Goal: Task Accomplishment & Management: Complete application form

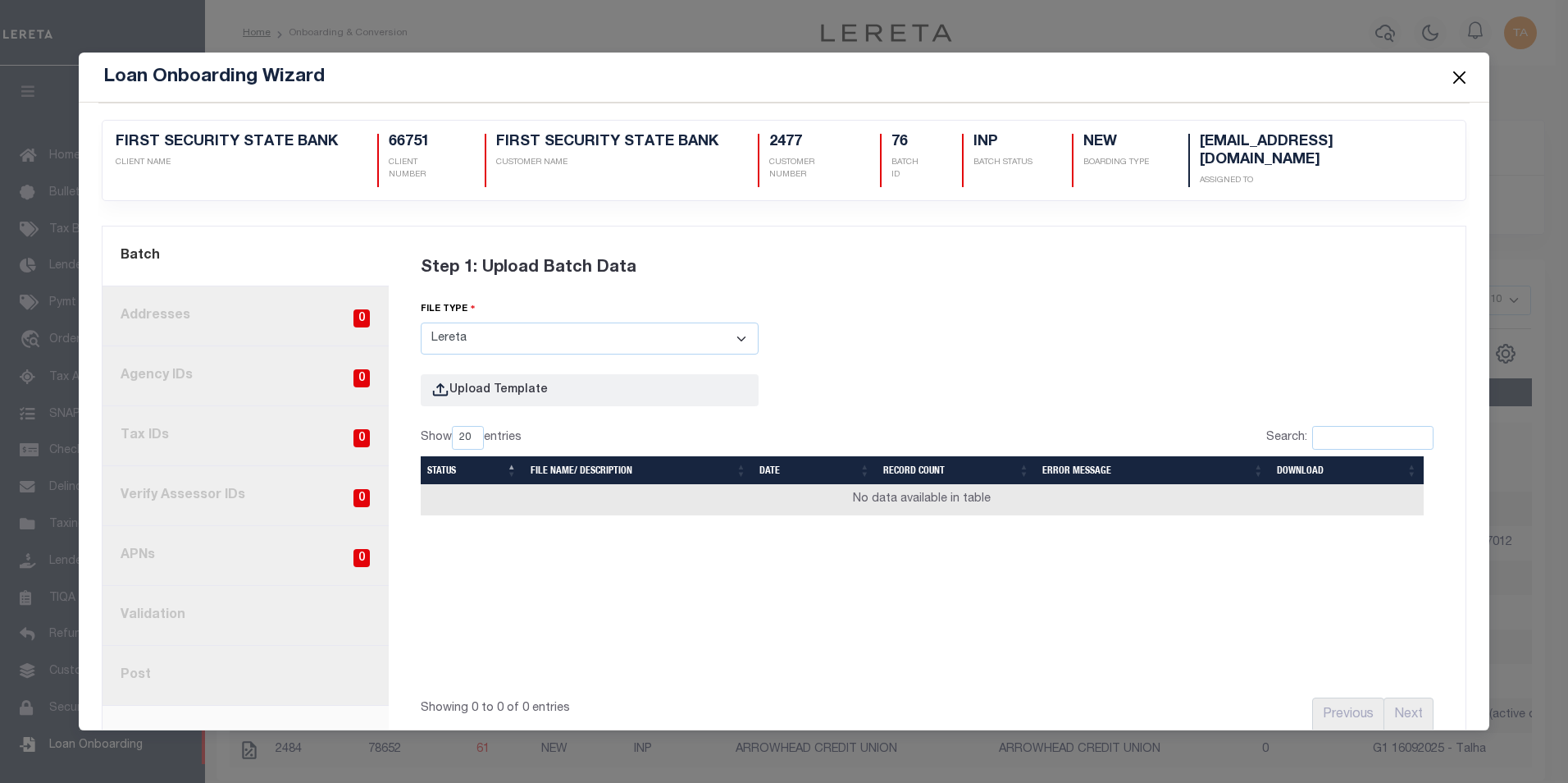
select select "LERETA"
click at [1450, 78] on button "Close" at bounding box center [1459, 77] width 22 height 22
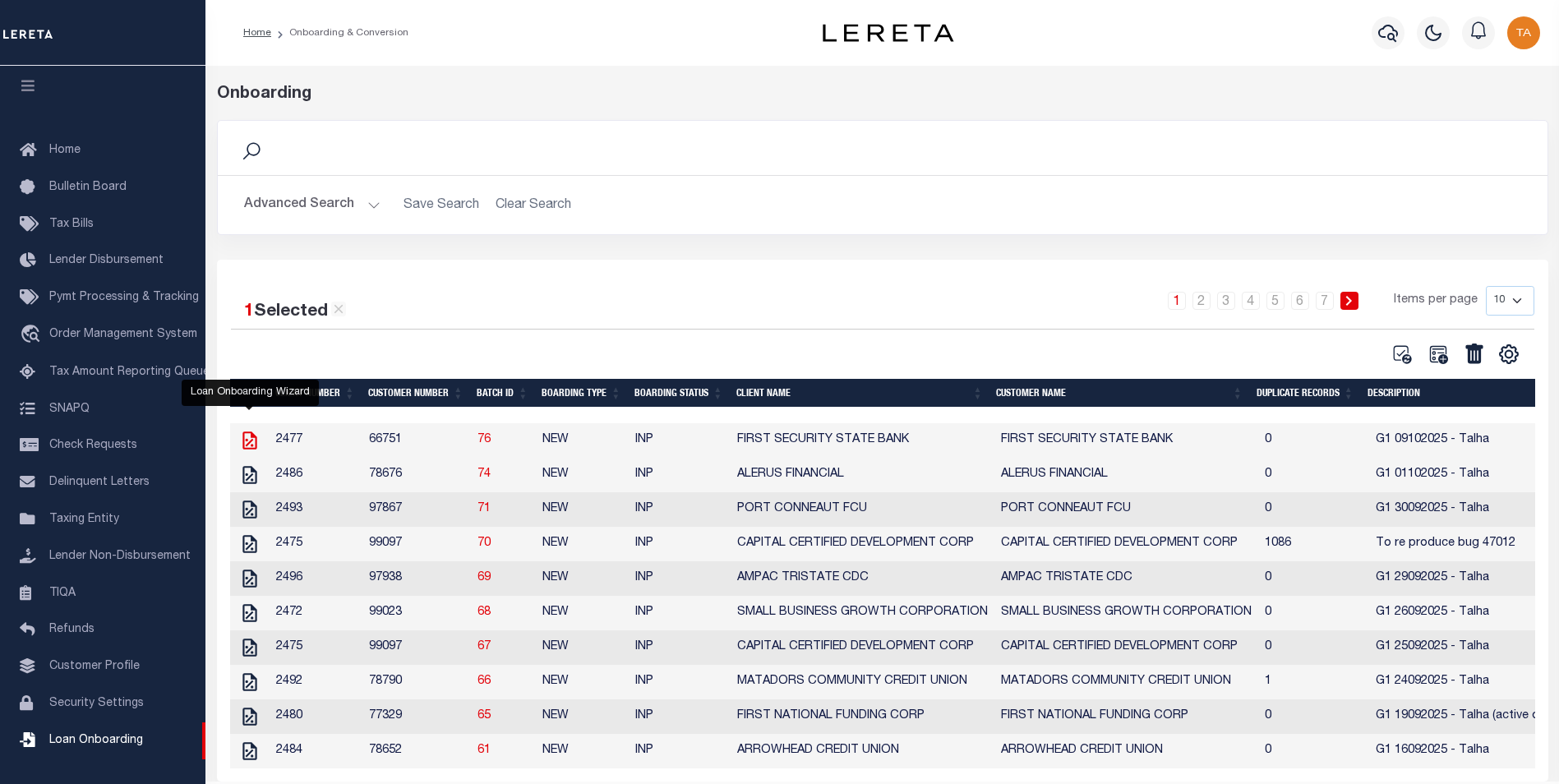
click at [248, 451] on icon at bounding box center [250, 440] width 22 height 22
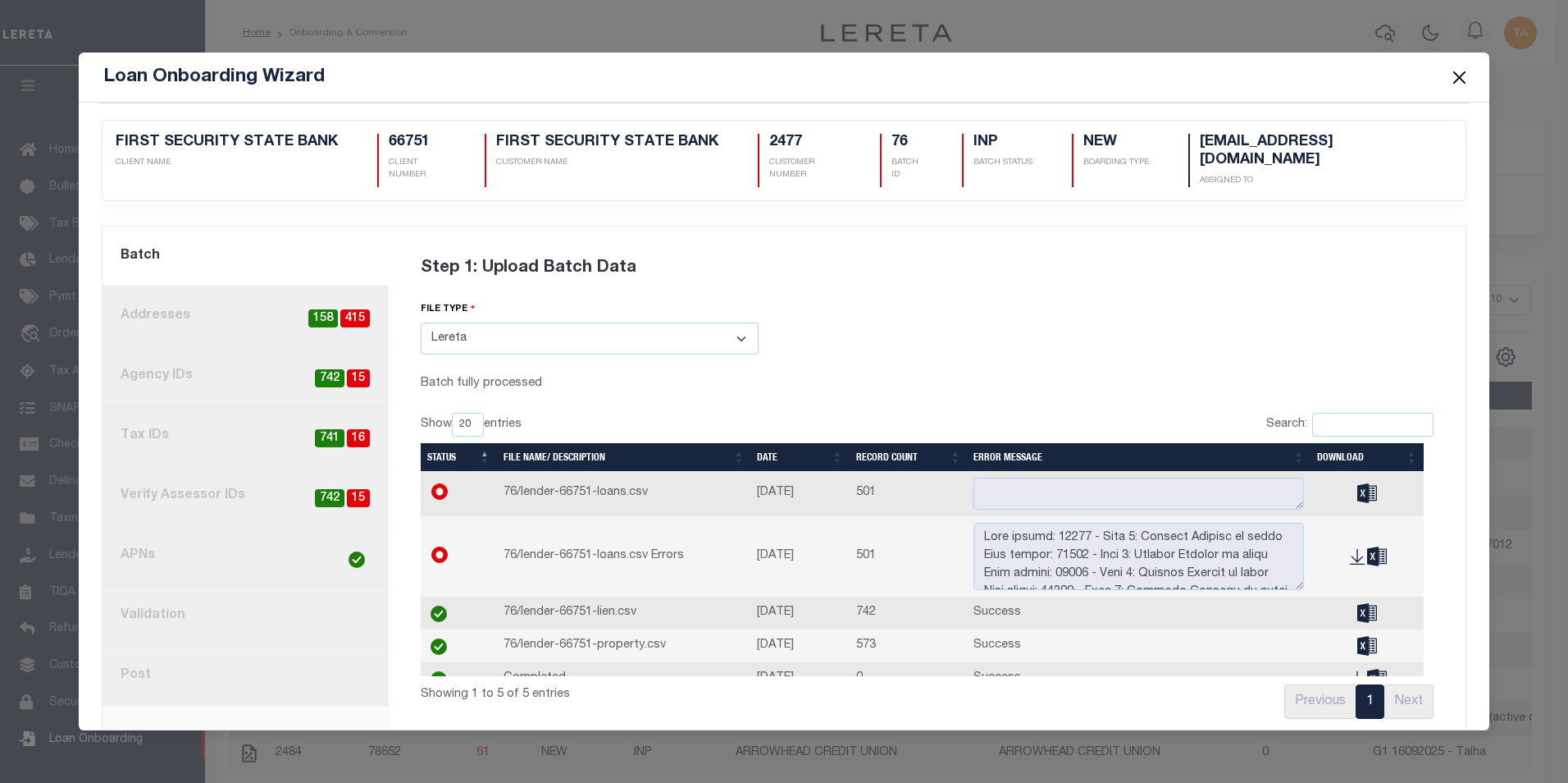
click at [151, 305] on link "2. Addresses 415 158" at bounding box center [246, 316] width 286 height 60
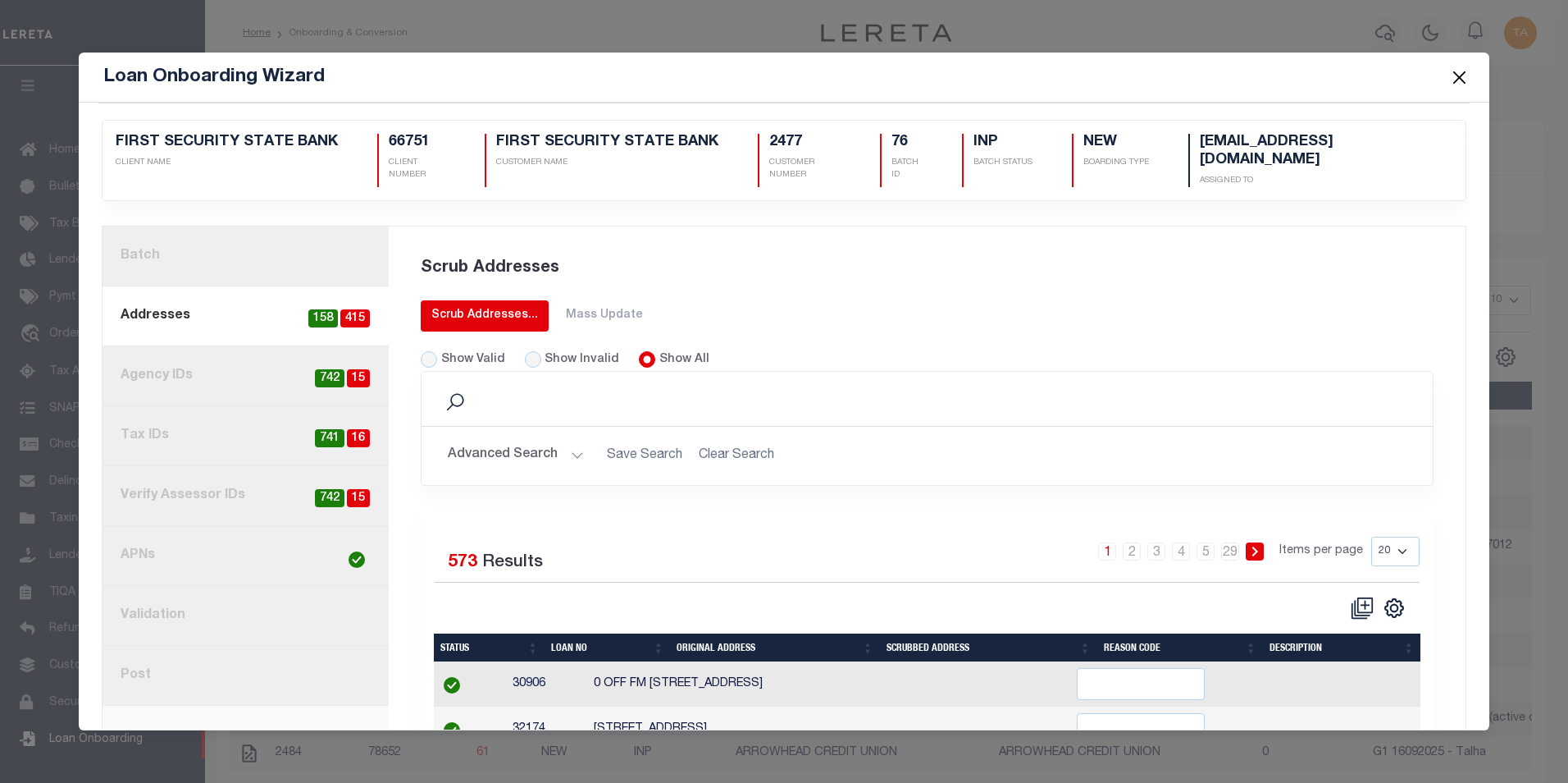
click at [493, 307] on div "Scrub Addresses..." at bounding box center [484, 316] width 106 height 17
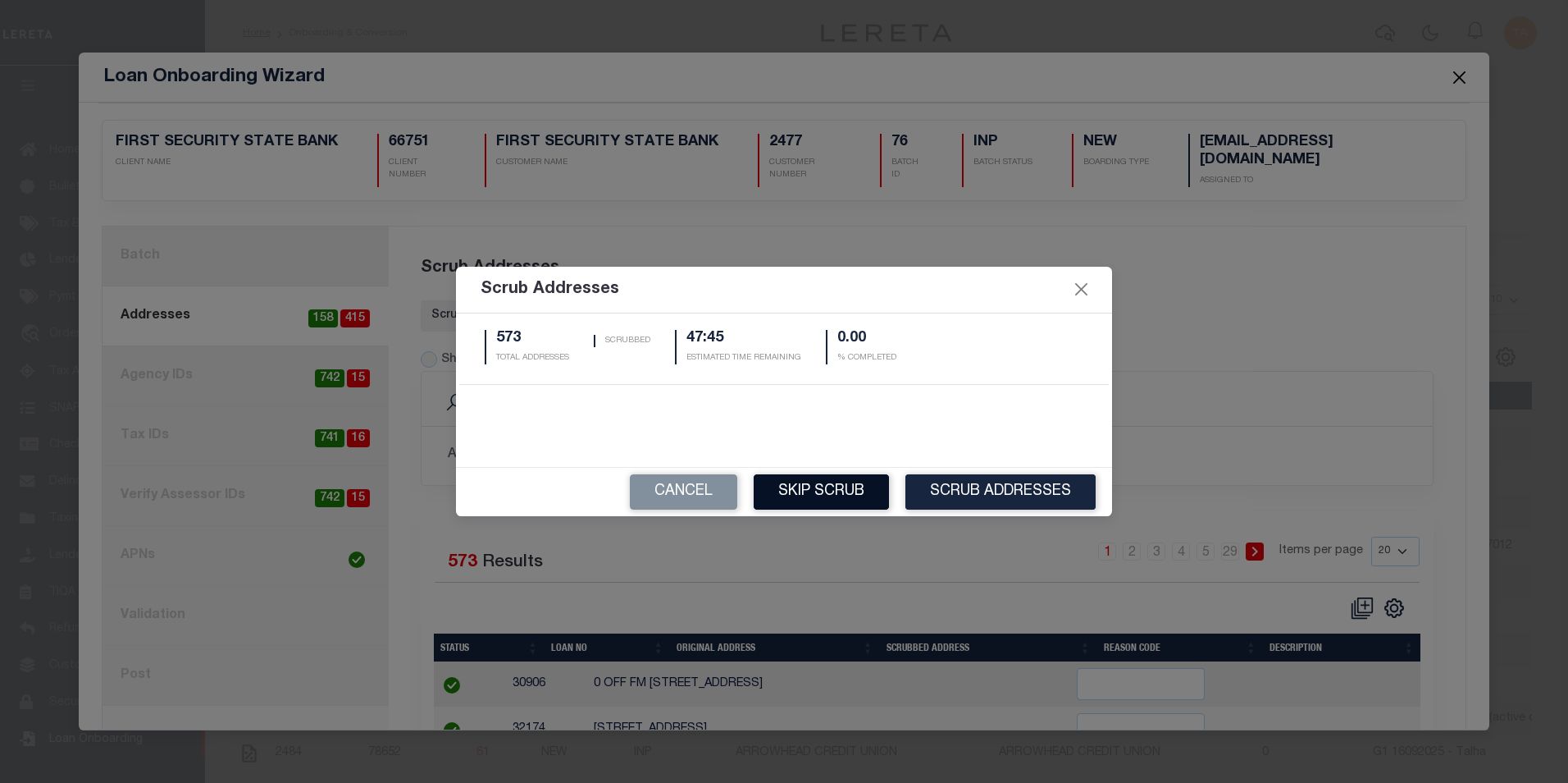
click at [854, 488] on button "Skip Scrub" at bounding box center [822, 491] width 135 height 35
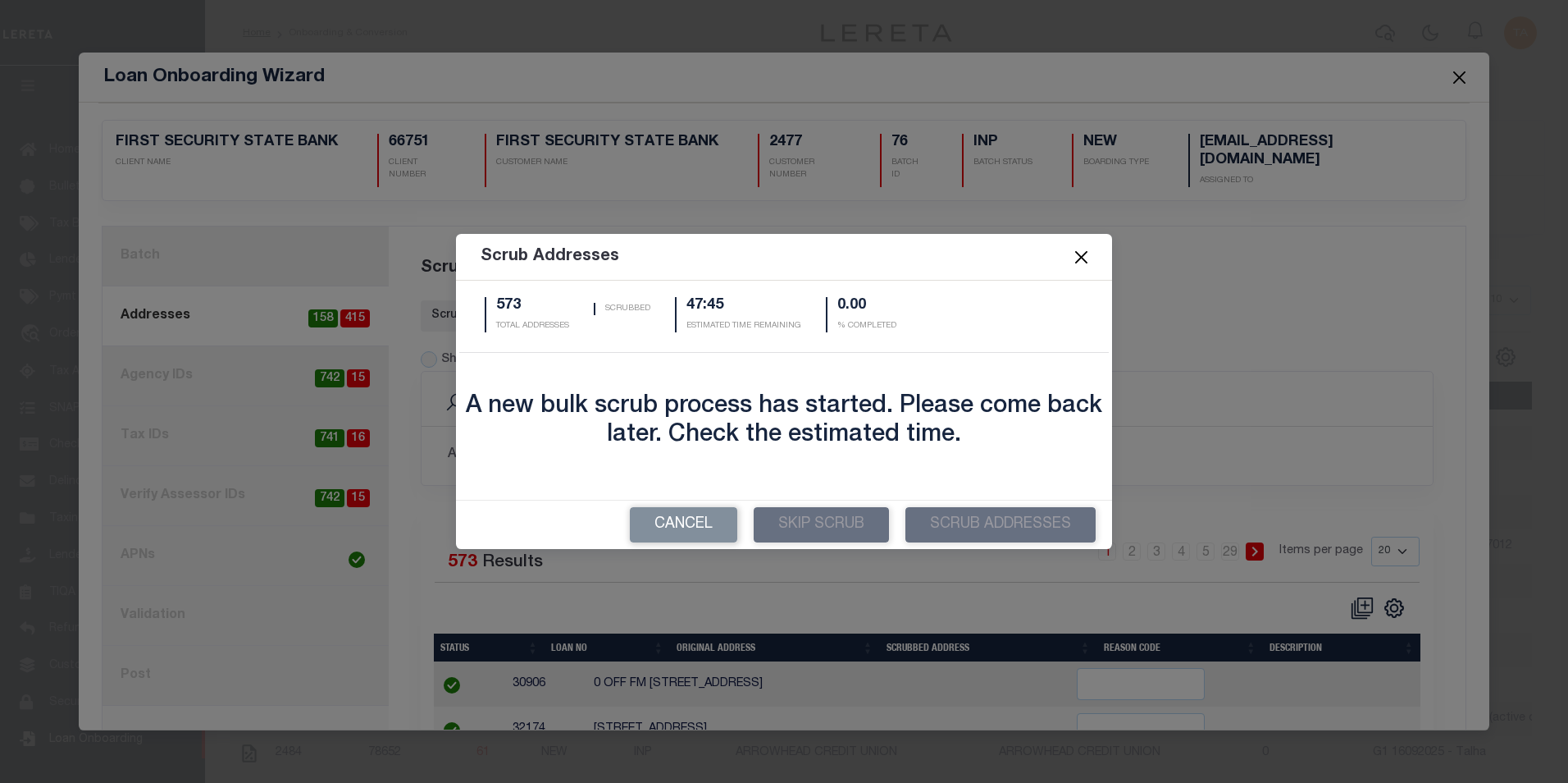
click at [1080, 262] on button "Close" at bounding box center [1082, 257] width 22 height 22
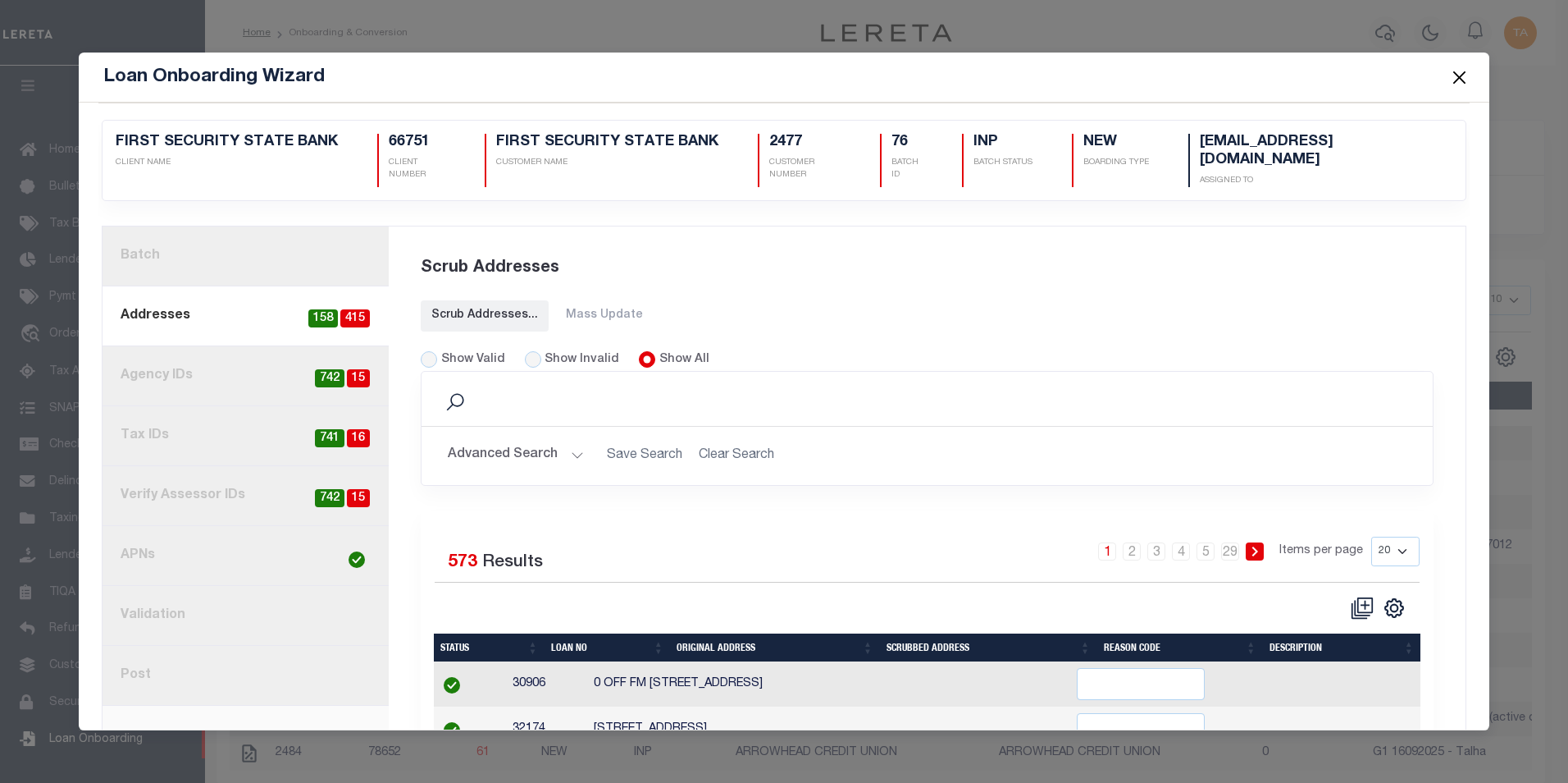
click at [149, 427] on link "4. Tax IDs 16 741" at bounding box center [246, 435] width 286 height 60
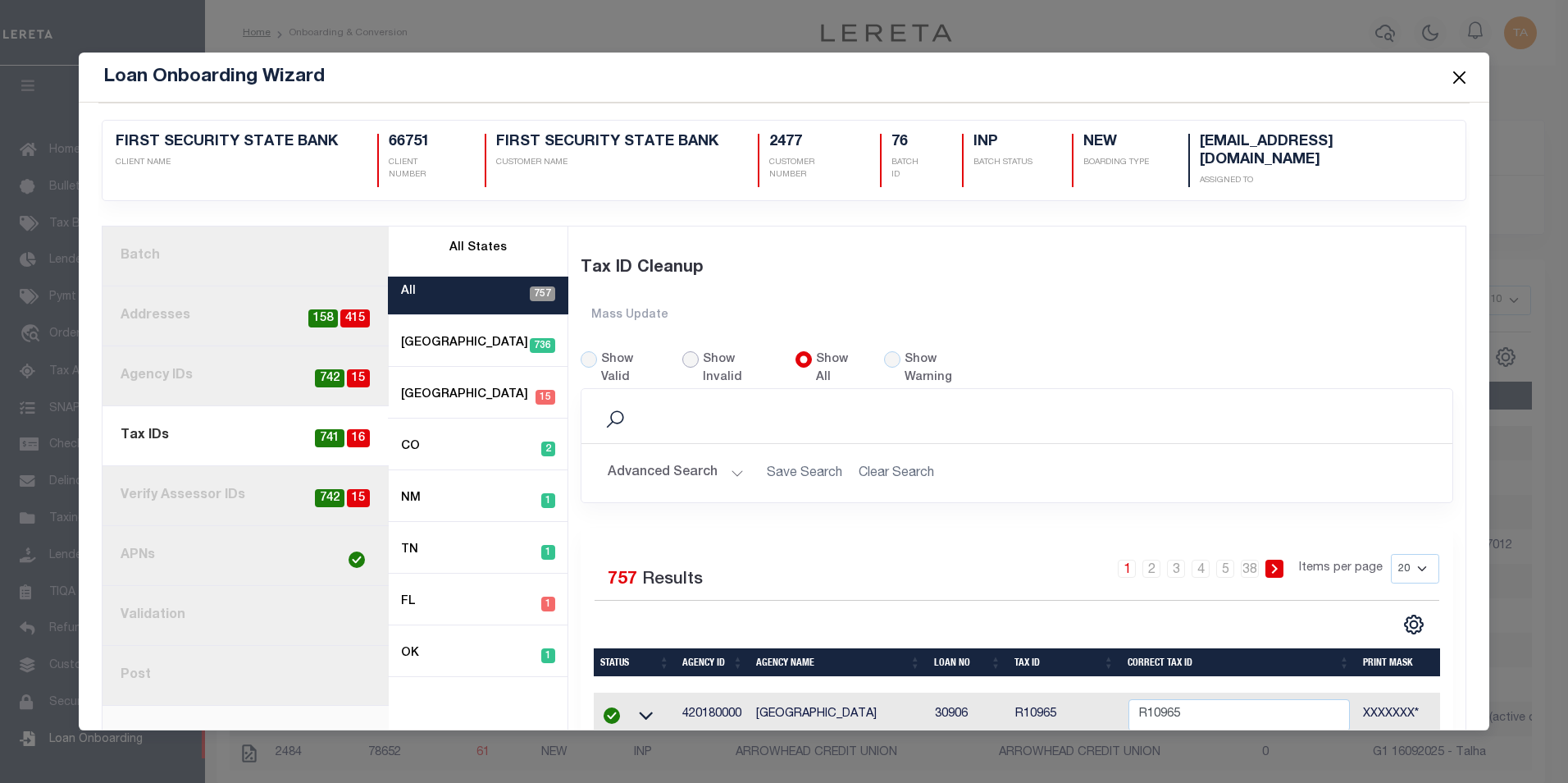
click at [682, 354] on input "Show Invalid" at bounding box center [690, 359] width 16 height 16
radio input "true"
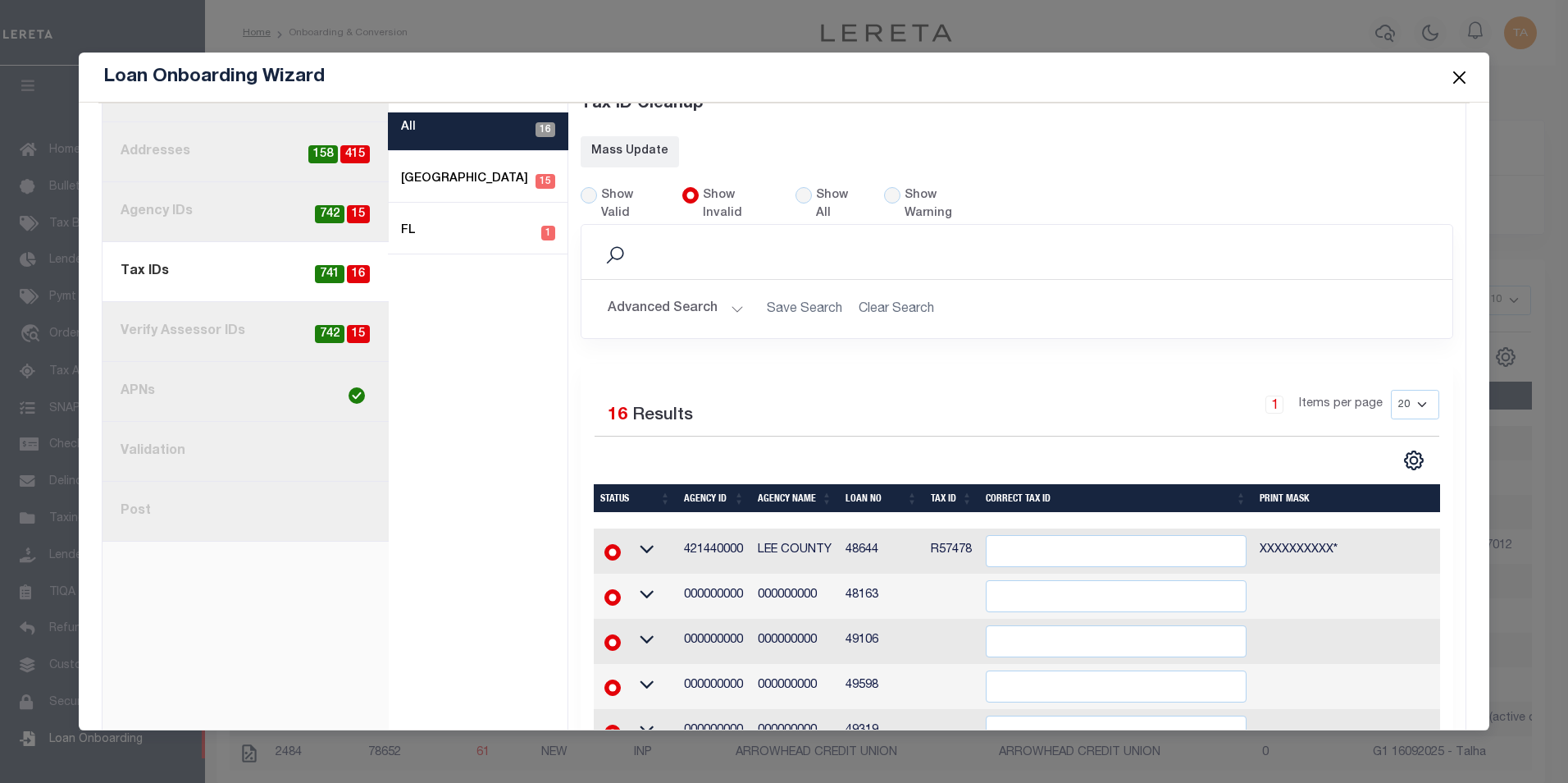
scroll to position [247, 0]
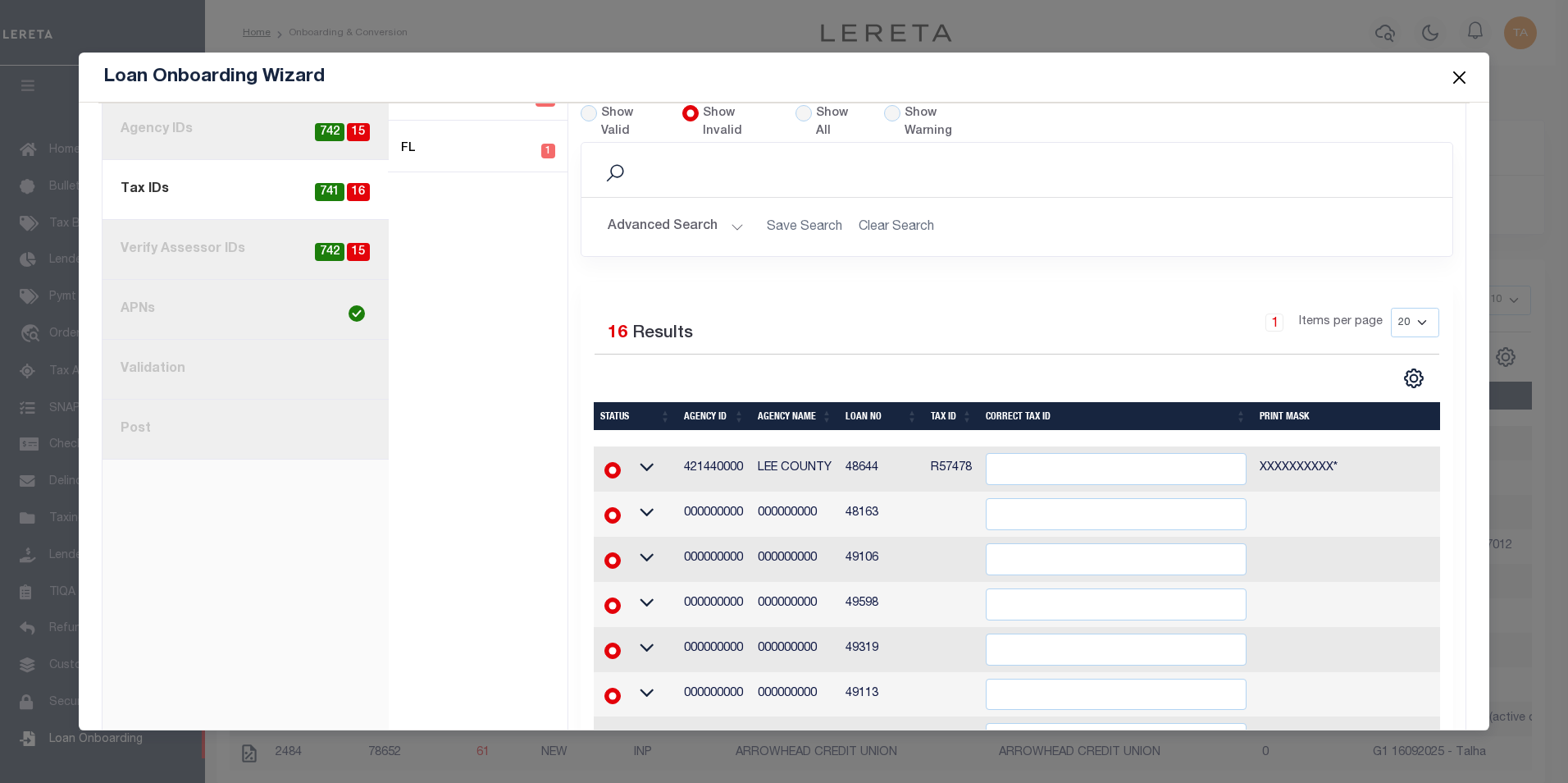
drag, startPoint x: 929, startPoint y: 529, endPoint x: 1010, endPoint y: 530, distance: 81.0
click at [1010, 536] on tr "000000000 000000000 49106" at bounding box center [1050, 559] width 912 height 45
drag, startPoint x: 926, startPoint y: 446, endPoint x: 968, endPoint y: 451, distance: 42.3
click at [970, 451] on td "R57478" at bounding box center [952, 469] width 55 height 45
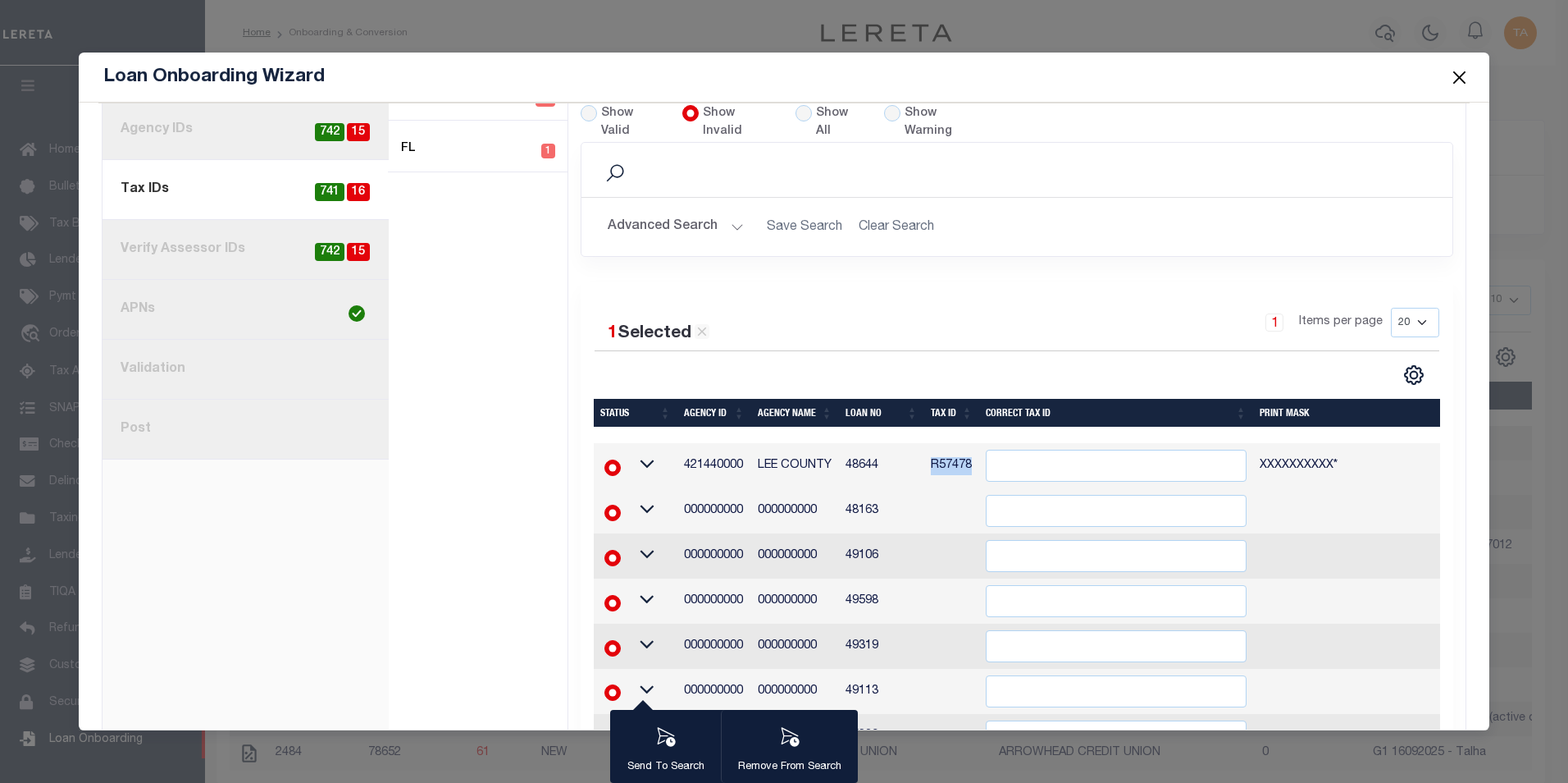
copy td "R57478"
click at [1046, 450] on input "" at bounding box center [1117, 465] width 261 height 32
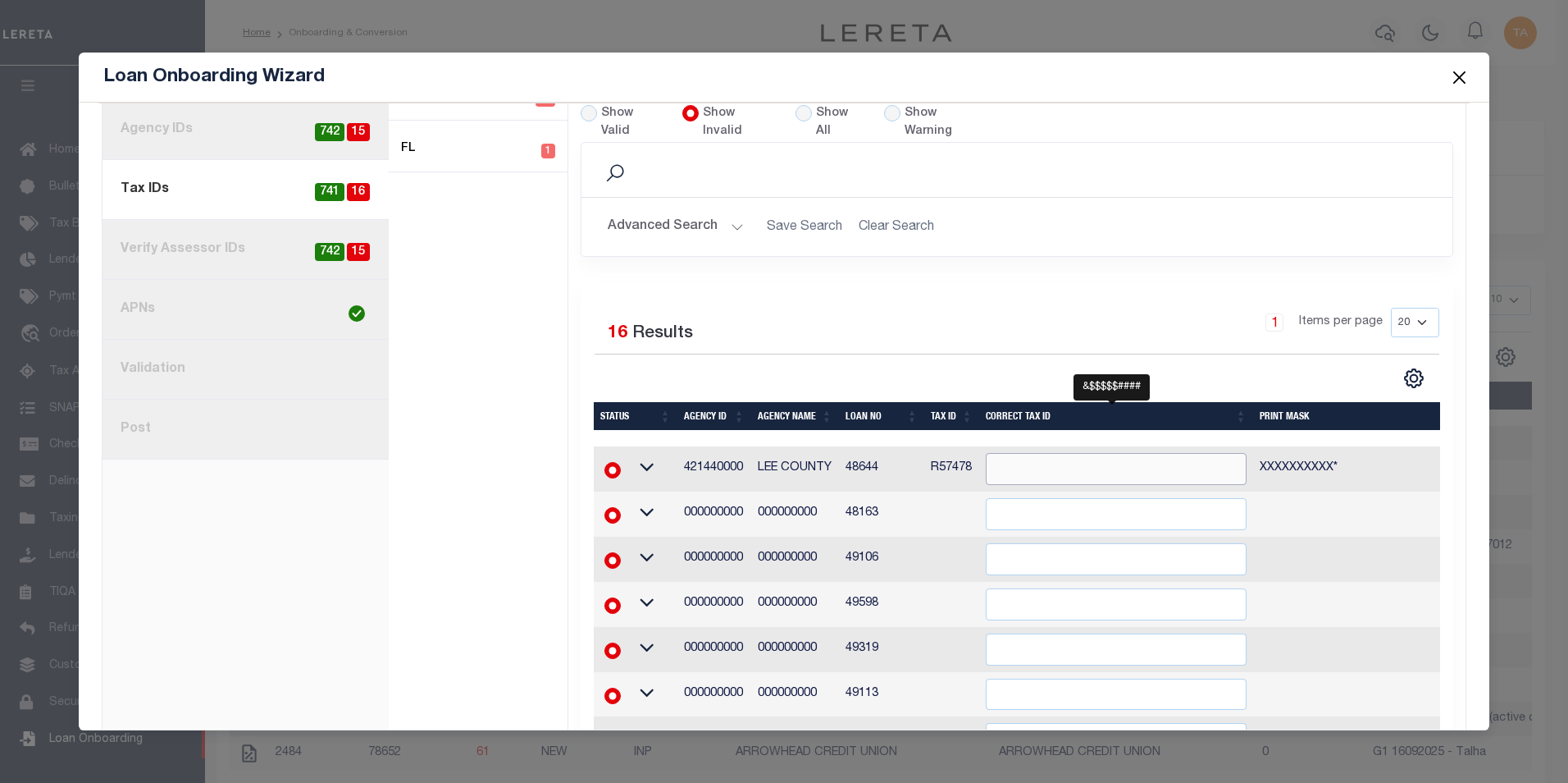
paste input "R57478"
type input "R57478"
click at [910, 491] on td "48163" at bounding box center [881, 514] width 86 height 45
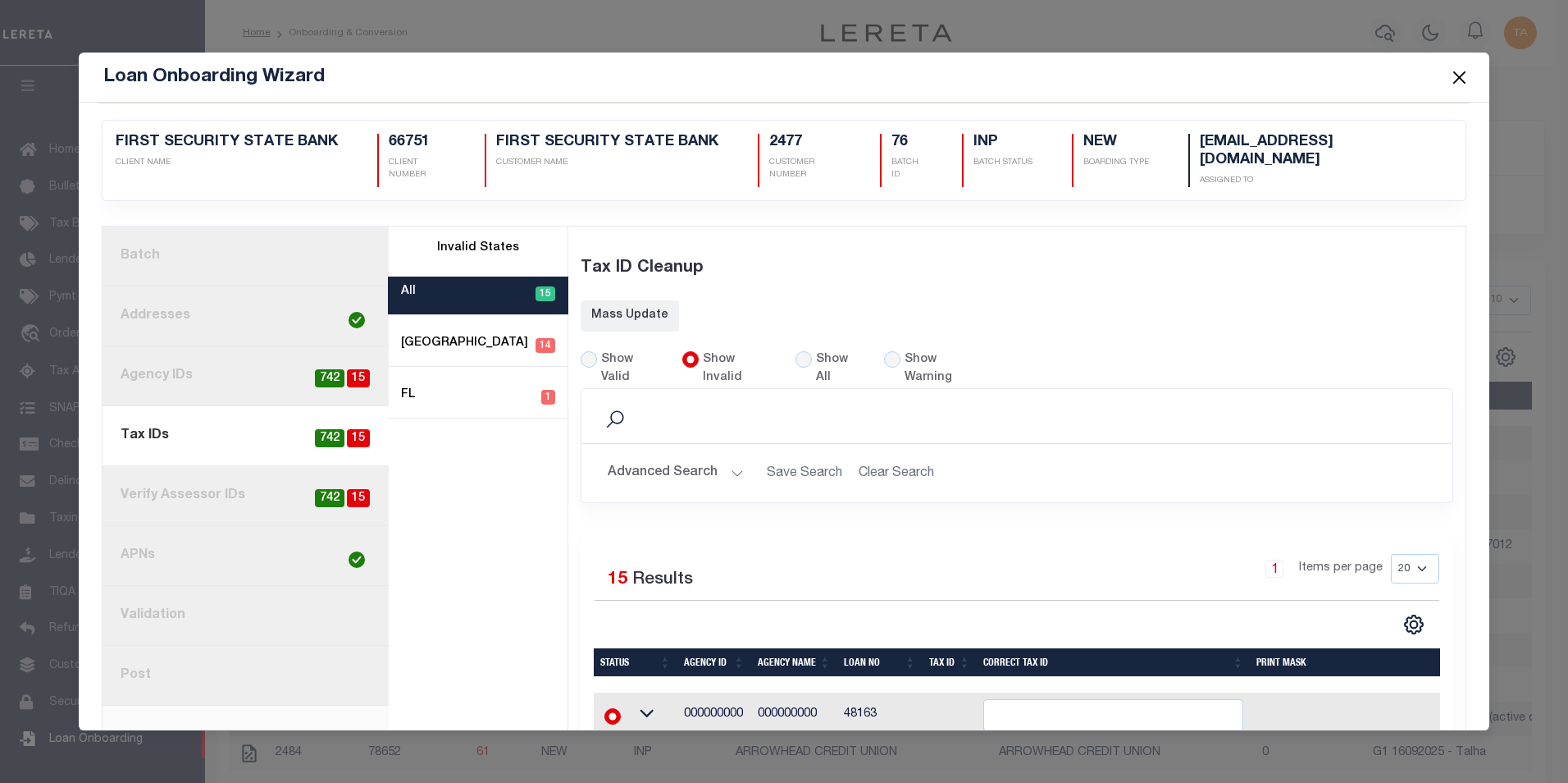
click at [164, 249] on link "1. Batch" at bounding box center [246, 256] width 286 height 60
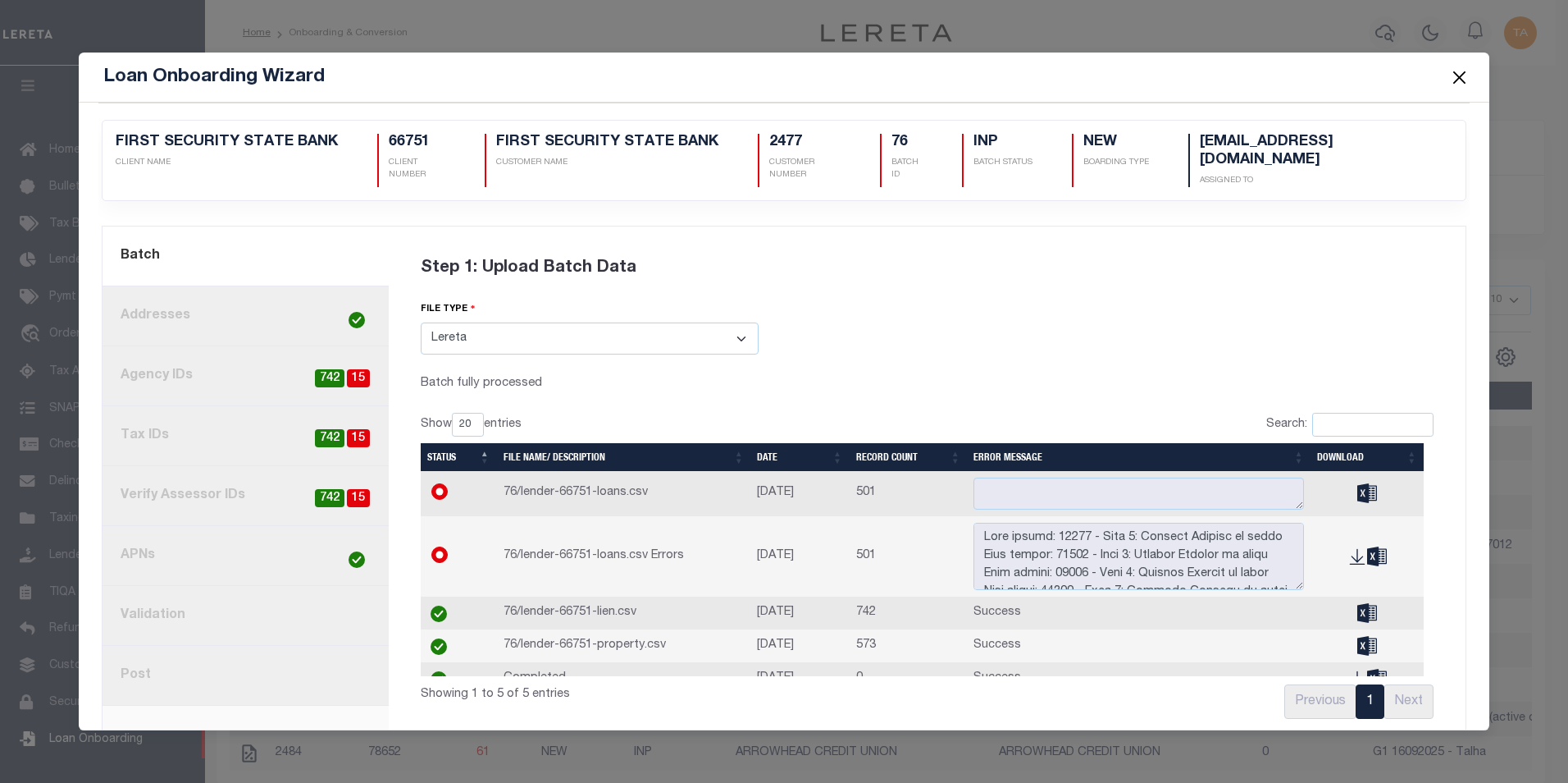
click at [149, 692] on link "8. Post" at bounding box center [246, 675] width 286 height 60
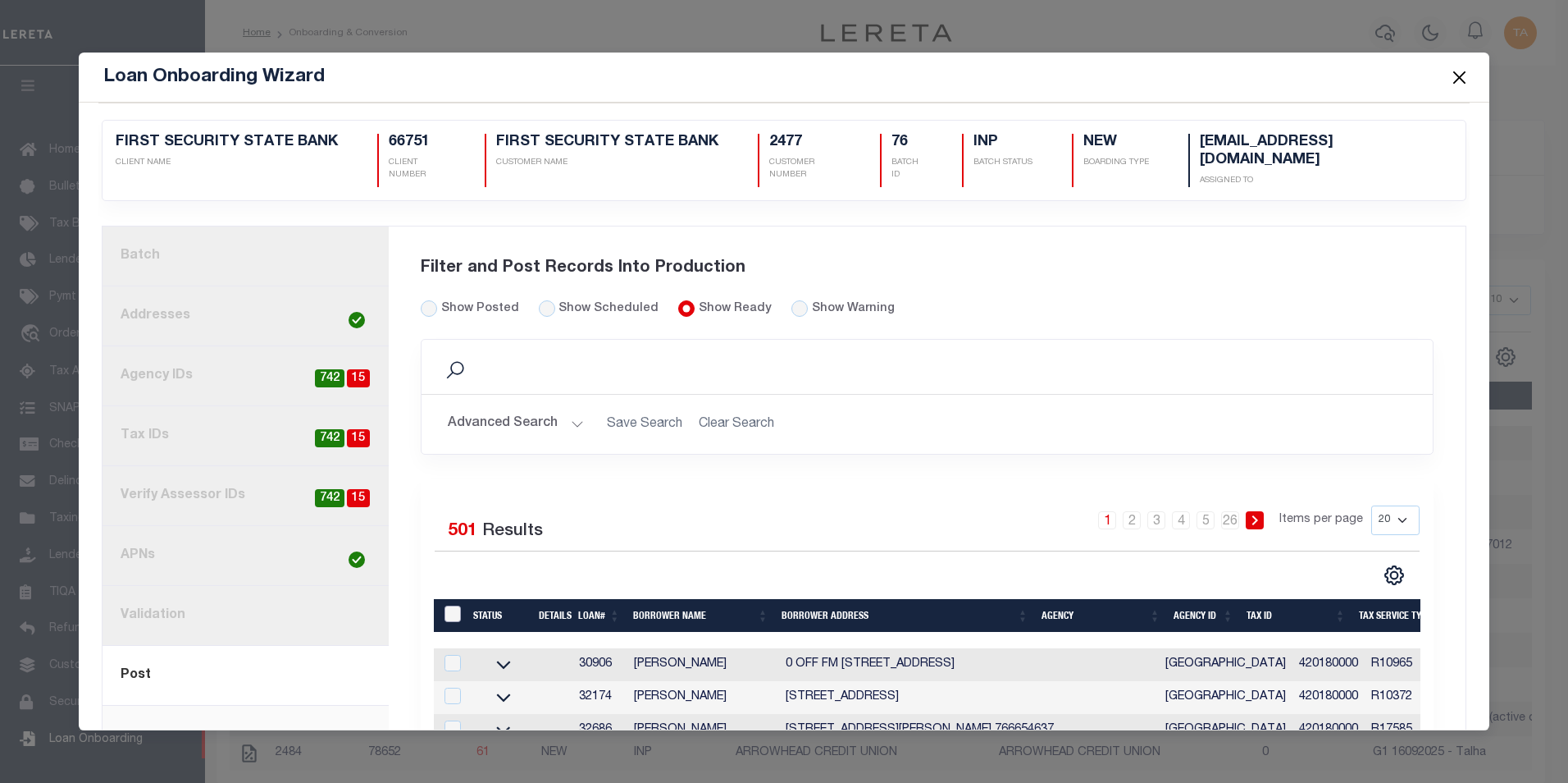
click at [449, 606] on input "LoanPrepID" at bounding box center [452, 613] width 16 height 16
checkbox input "true"
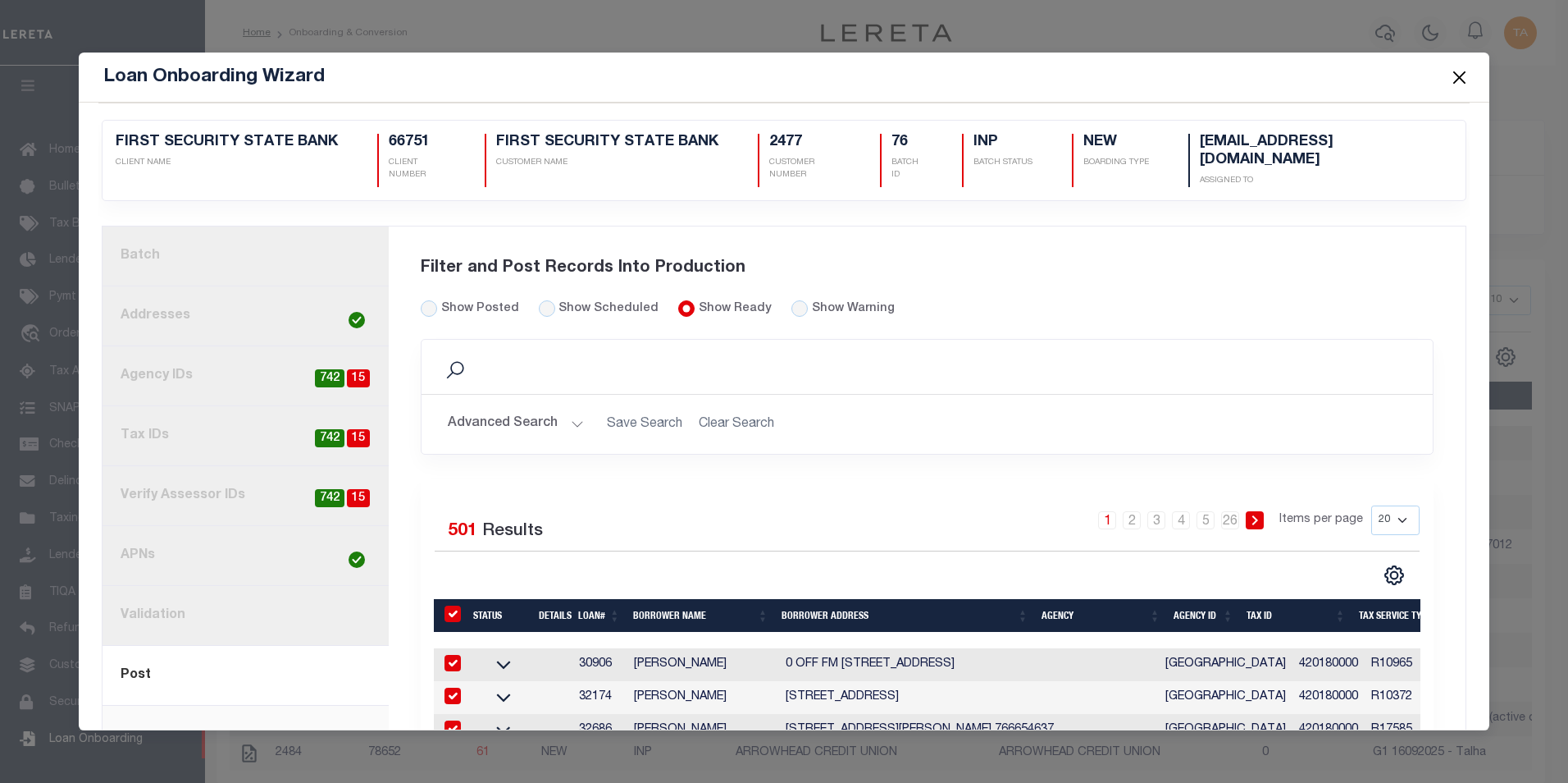
checkbox input "true"
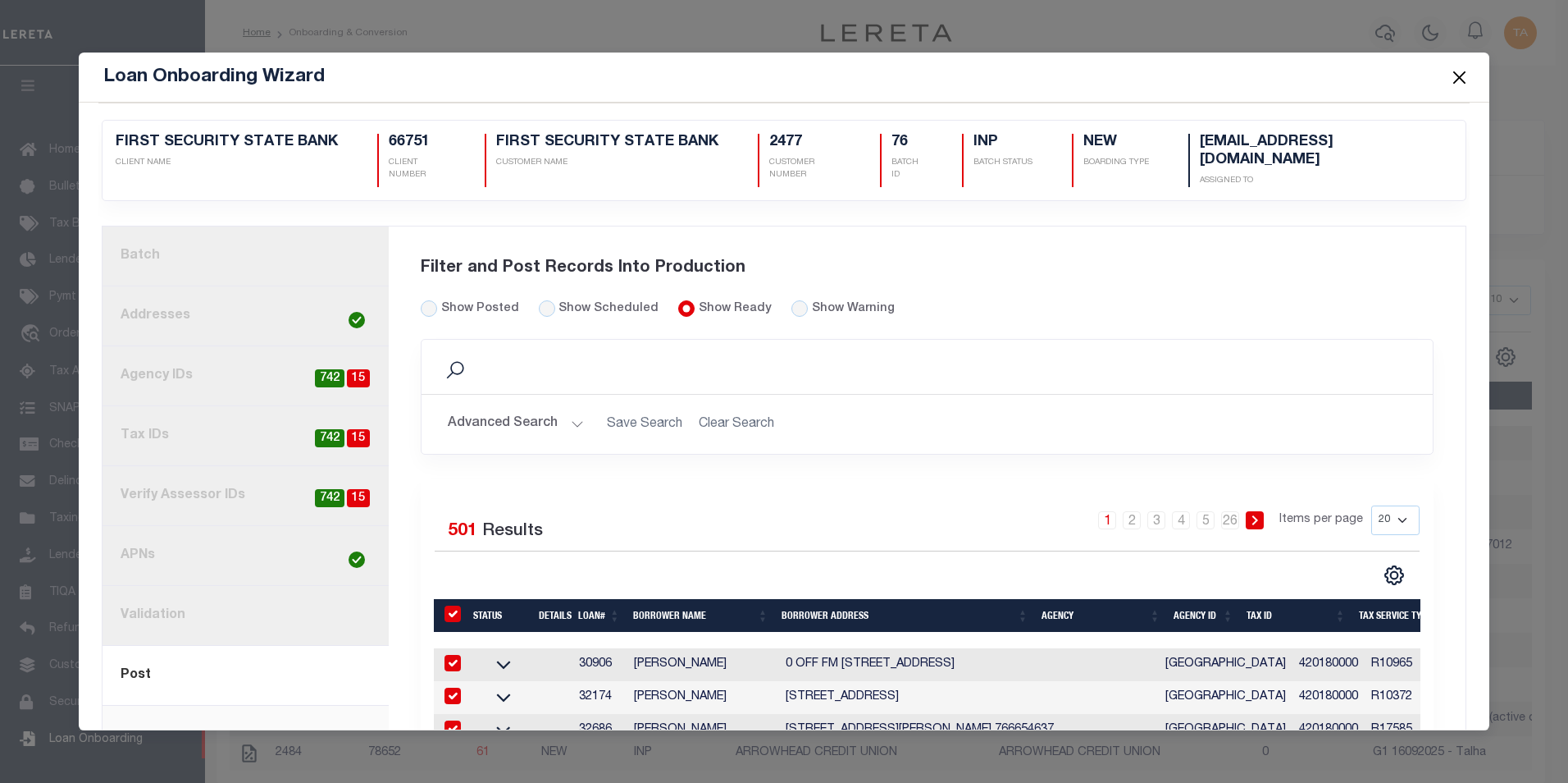
checkbox input "true"
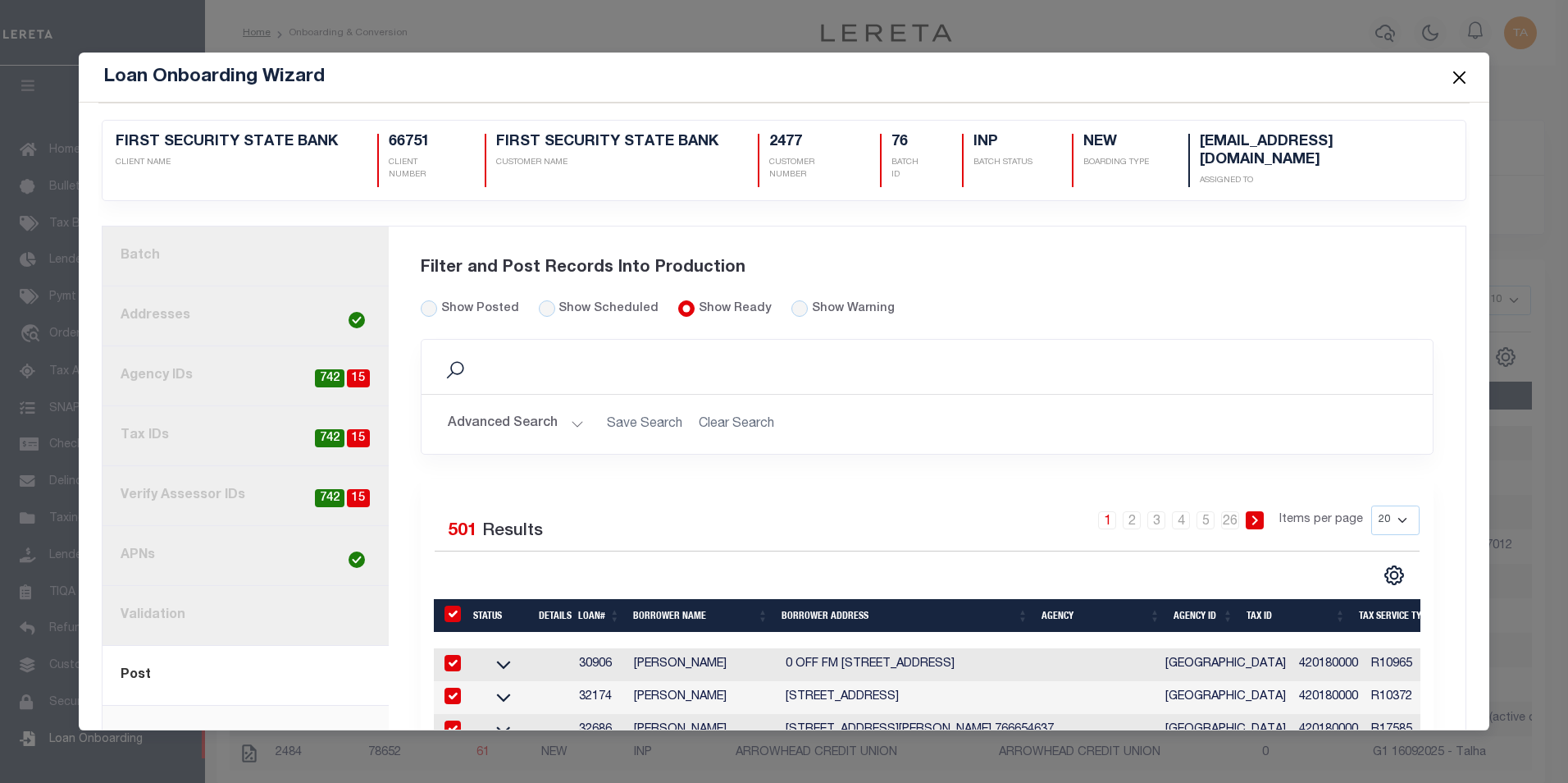
checkbox input "true"
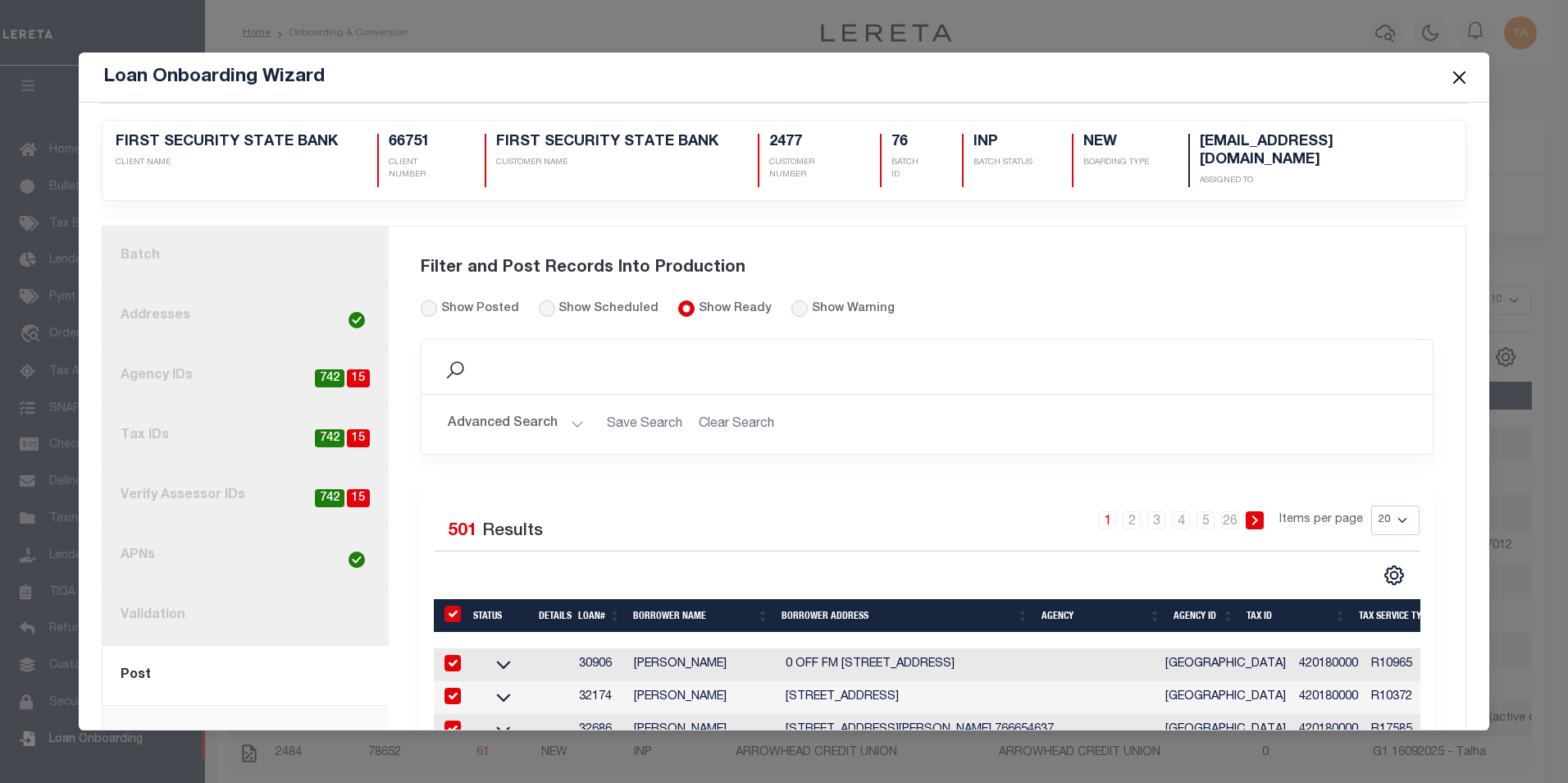
checkbox input "true"
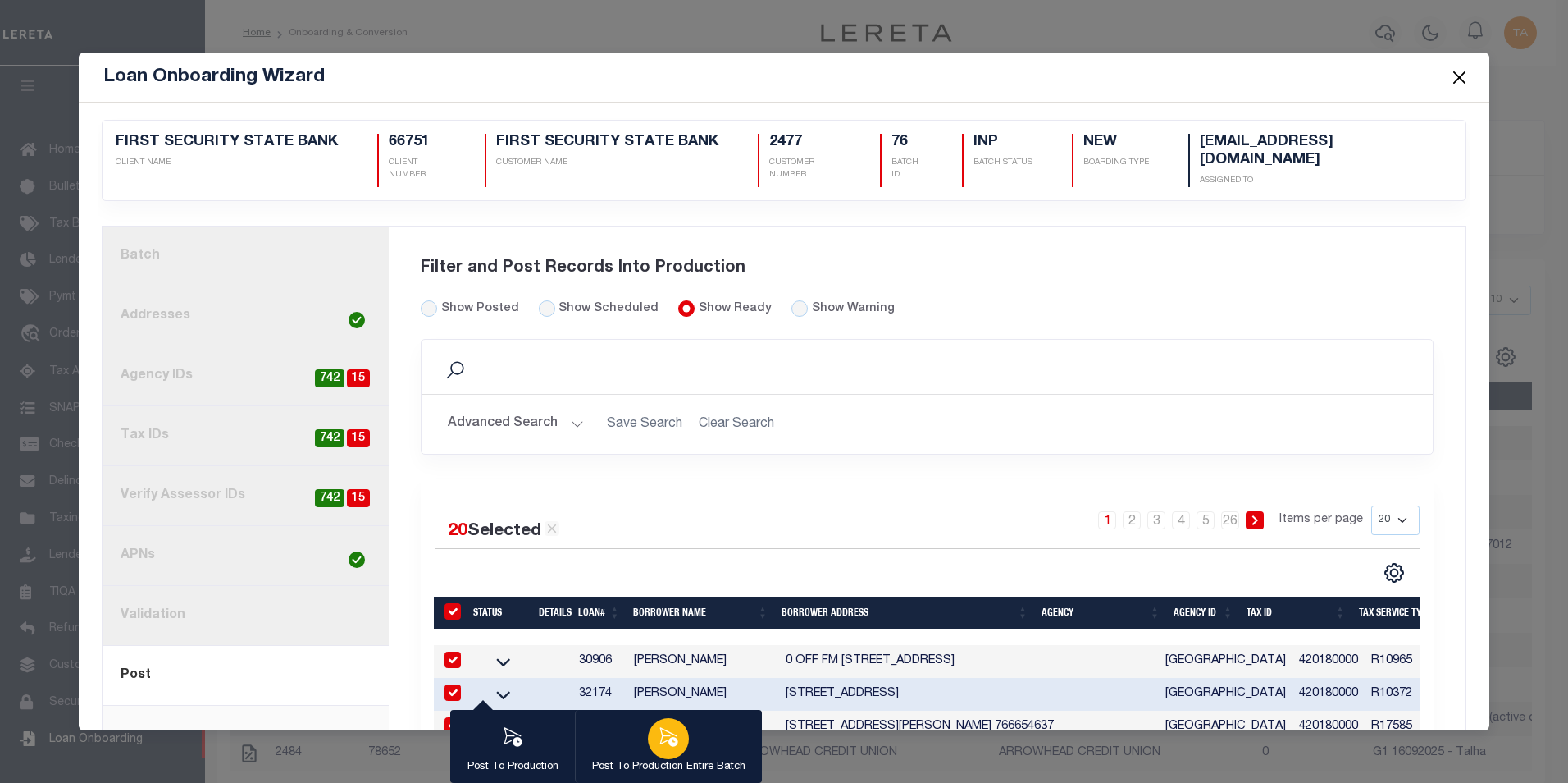
click at [674, 737] on icon "button" at bounding box center [669, 736] width 22 height 22
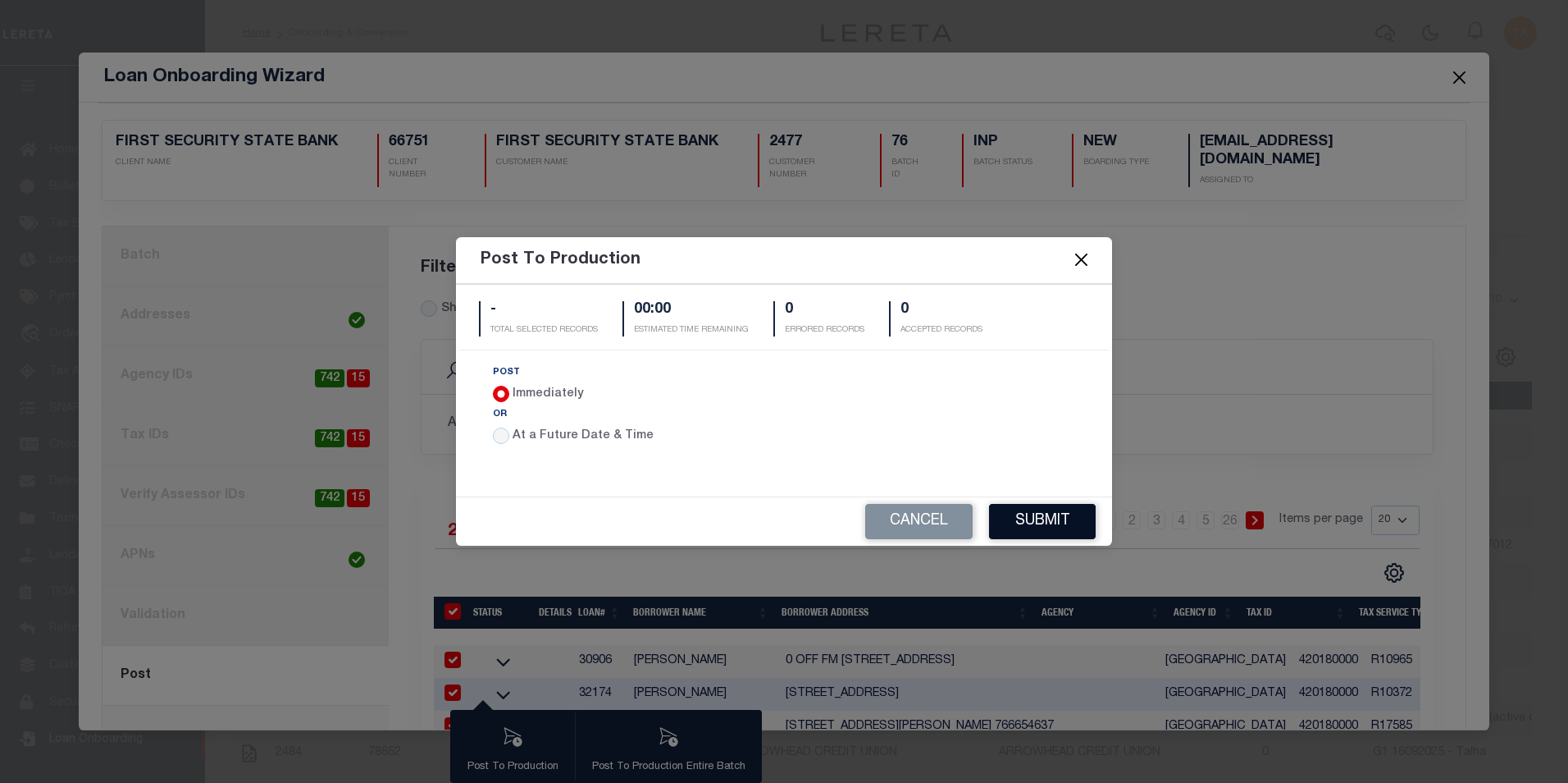
click at [1040, 521] on button "Submit" at bounding box center [1042, 521] width 106 height 35
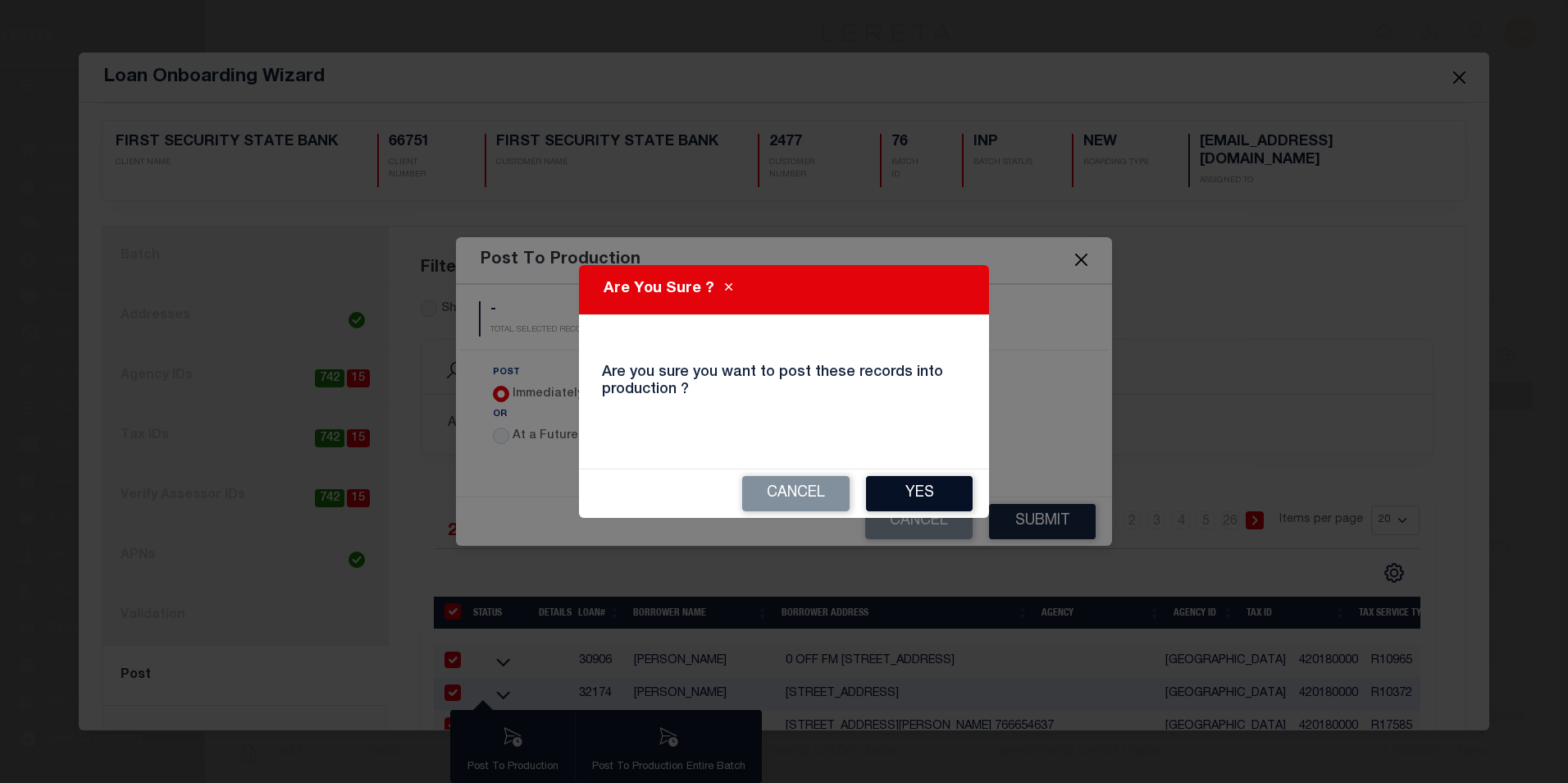
click at [926, 494] on button "Yes" at bounding box center [918, 493] width 106 height 35
